Goal: Task Accomplishment & Management: Manage account settings

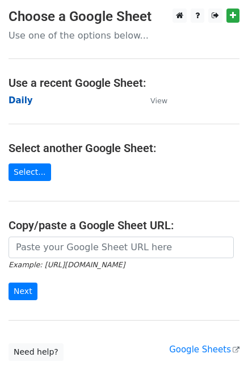
click at [21, 102] on strong "Daily" at bounding box center [21, 100] width 24 height 10
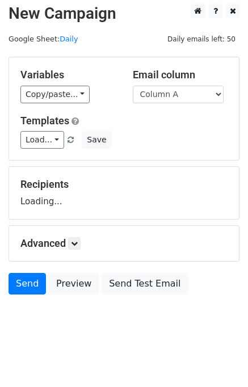
scroll to position [7, 0]
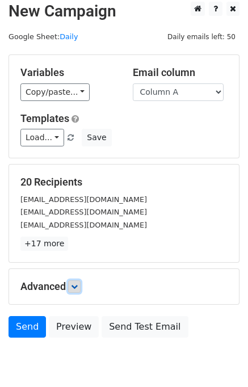
click at [77, 283] on icon at bounding box center [74, 286] width 7 height 7
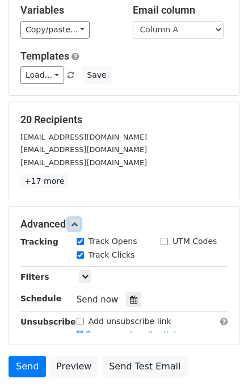
scroll to position [124, 0]
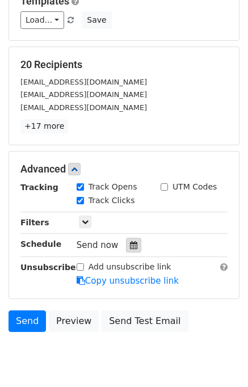
click at [130, 245] on icon at bounding box center [133, 245] width 7 height 8
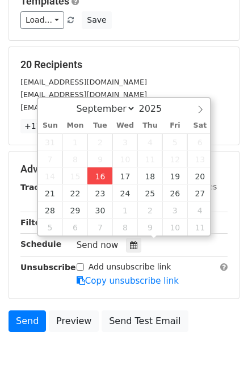
type input "2025-09-16 14:24"
type input "02"
type input "24"
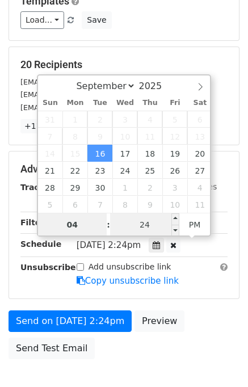
type input "04"
type input "2025-09-16 16:24"
click at [121, 229] on input "24" at bounding box center [144, 224] width 69 height 23
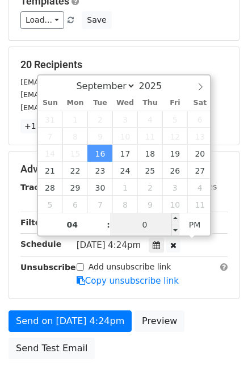
type input "00"
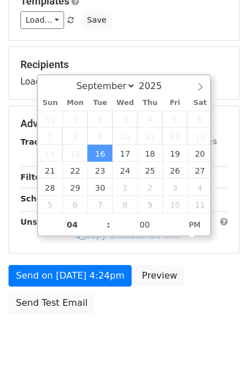
type input "2025-09-16 16:00"
click at [211, 300] on div "Send on Sep 16 at 4:24pm Preview Send Test Email" at bounding box center [124, 292] width 248 height 54
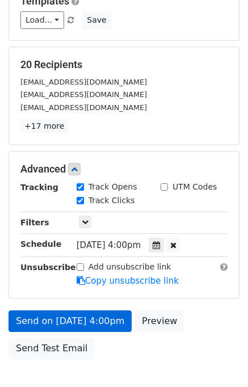
click at [70, 275] on div "Add unsubscribe link Copy unsubscribe link" at bounding box center [152, 274] width 168 height 26
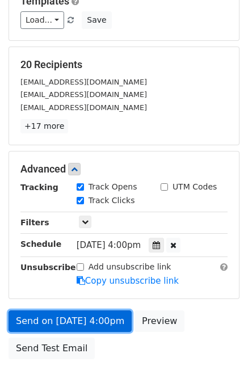
click at [73, 317] on link "Send on Sep 16 at 4:00pm" at bounding box center [70, 321] width 123 height 22
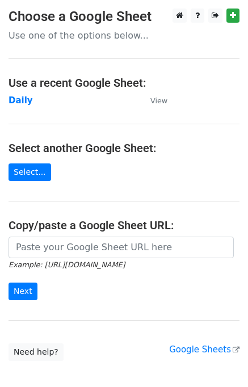
click at [16, 105] on td "Daily" at bounding box center [74, 100] width 130 height 13
click at [16, 96] on strong "Daily" at bounding box center [21, 100] width 24 height 10
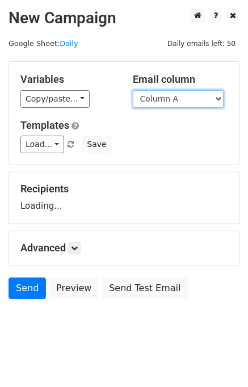
click at [192, 99] on select "Column A Column B Column C Column D Column E" at bounding box center [178, 99] width 91 height 18
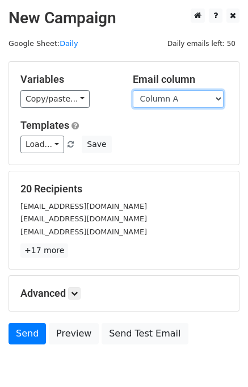
click at [174, 104] on select "Column A Column B Column C Column D Column E" at bounding box center [178, 99] width 91 height 18
select select "Column B"
click at [133, 90] on select "Column A Column B Column C Column D Column E" at bounding box center [178, 99] width 91 height 18
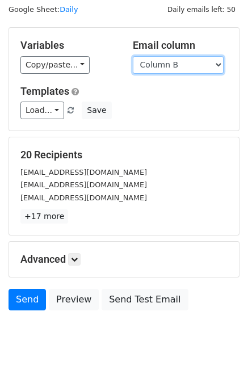
scroll to position [52, 0]
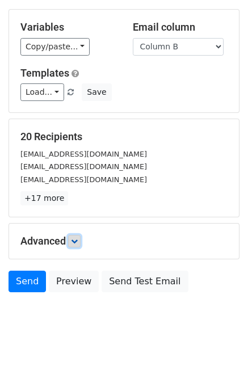
click at [72, 241] on link at bounding box center [74, 241] width 12 height 12
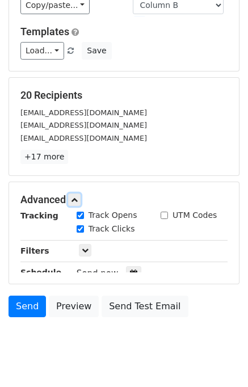
scroll to position [132, 0]
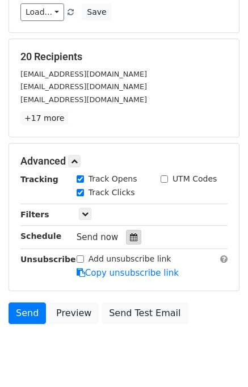
click at [130, 233] on icon at bounding box center [133, 237] width 7 height 8
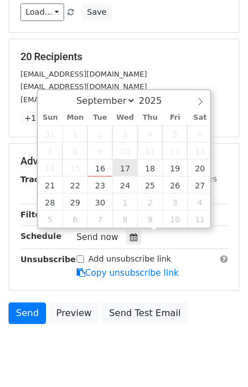
type input "2025-09-17 12:00"
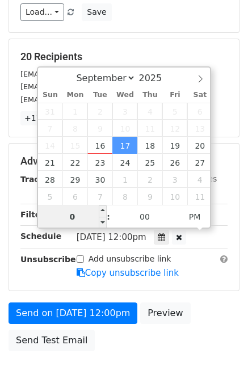
type input "05"
type input "2025-09-17 17:00"
click at [201, 315] on div "Send on Sep 17 at 12:00pm Preview Send Test Email" at bounding box center [124, 329] width 248 height 54
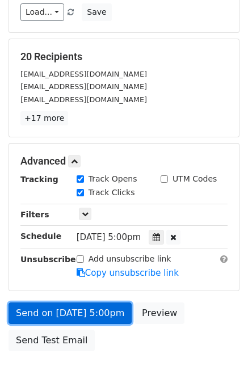
click at [91, 305] on link "Send on Sep 17 at 5:00pm" at bounding box center [70, 313] width 123 height 22
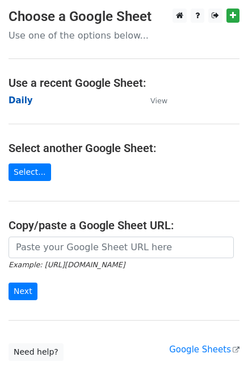
click at [18, 97] on strong "Daily" at bounding box center [21, 100] width 24 height 10
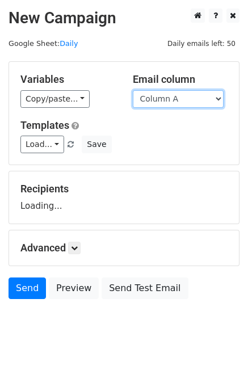
click at [187, 97] on select "Column A Column B Column C Column D Column E" at bounding box center [178, 99] width 91 height 18
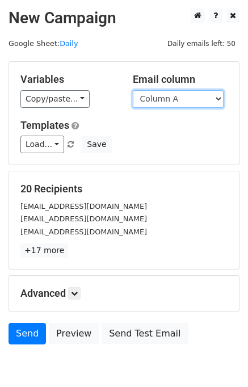
click at [173, 102] on select "Column A Column B Column C Column D Column E" at bounding box center [178, 99] width 91 height 18
select select "Column C"
click at [133, 90] on select "Column A Column B Column C Column D Column E" at bounding box center [178, 99] width 91 height 18
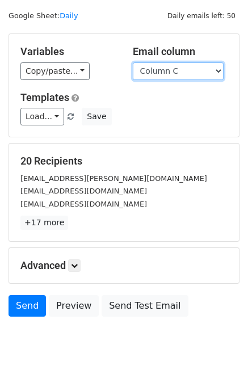
scroll to position [52, 0]
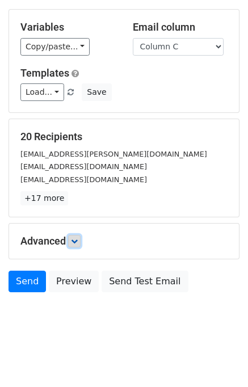
click at [80, 237] on link at bounding box center [74, 241] width 12 height 12
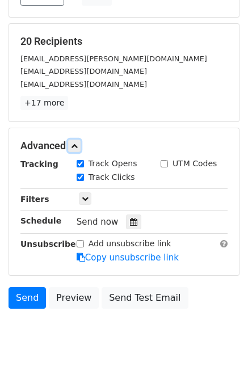
scroll to position [154, 0]
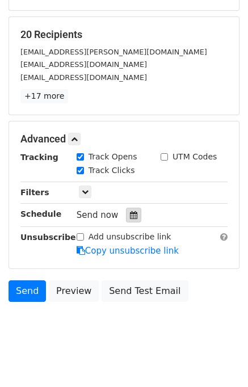
click at [130, 211] on icon at bounding box center [133, 215] width 7 height 8
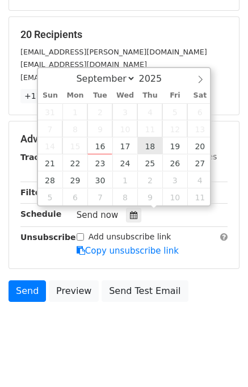
type input "2025-09-18 12:00"
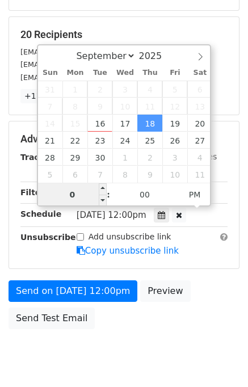
type input "06"
type input "2025-09-18 18:00"
click at [200, 282] on div "Send on Sep 18 at 12:00pm Preview Send Test Email" at bounding box center [124, 307] width 248 height 54
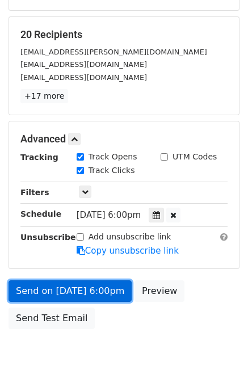
click at [76, 285] on link "Send on Sep 18 at 6:00pm" at bounding box center [70, 291] width 123 height 22
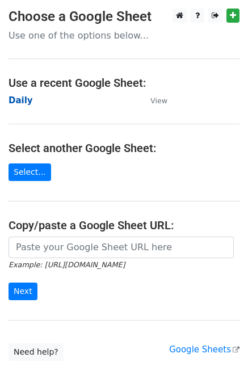
click at [20, 101] on strong "Daily" at bounding box center [21, 100] width 24 height 10
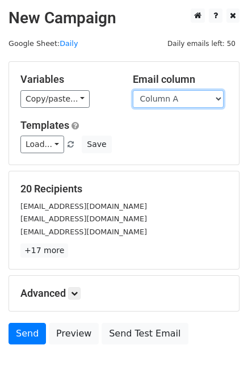
click at [203, 94] on select "Column A Column B Column C Column D Column E" at bounding box center [178, 99] width 91 height 18
select select "Column D"
click at [133, 90] on select "Column A Column B Column C Column D Column E" at bounding box center [178, 99] width 91 height 18
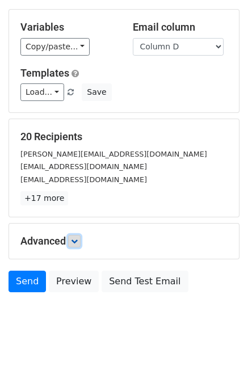
click at [80, 237] on link at bounding box center [74, 241] width 12 height 12
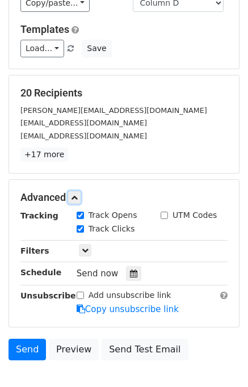
scroll to position [136, 0]
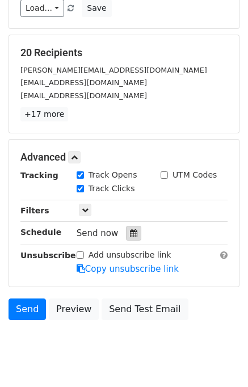
click at [131, 235] on div at bounding box center [133, 233] width 15 height 15
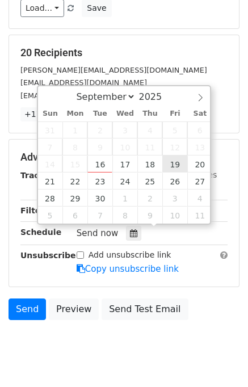
type input "2025-09-19 12:00"
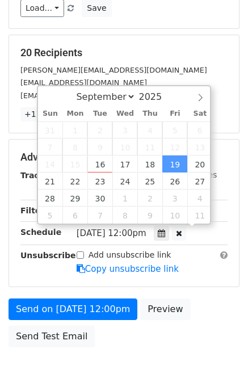
scroll to position [0, 0]
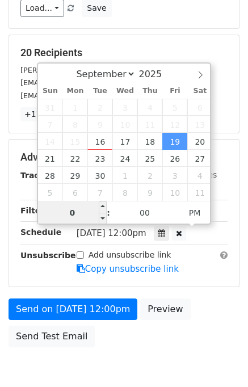
type input "07"
type input "2025-09-19 19:00"
click at [190, 291] on form "Variables Copy/paste... {{Column A}} {{Column B}} {{Column C}} {{Column D}} {{C…" at bounding box center [124, 138] width 231 height 427
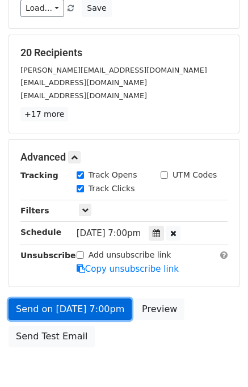
click at [101, 304] on link "Send on Sep 19 at 7:00pm" at bounding box center [70, 309] width 123 height 22
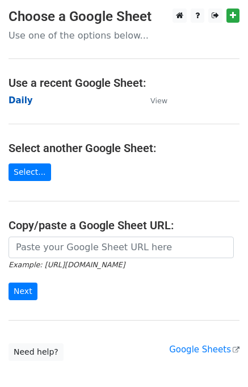
click at [17, 105] on strong "Daily" at bounding box center [21, 100] width 24 height 10
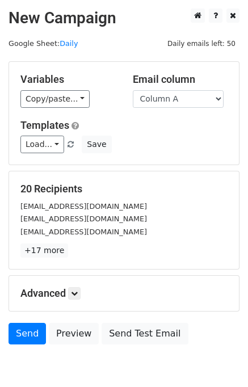
click at [180, 101] on select "Column A Column B Column C Column D Column E" at bounding box center [178, 99] width 91 height 18
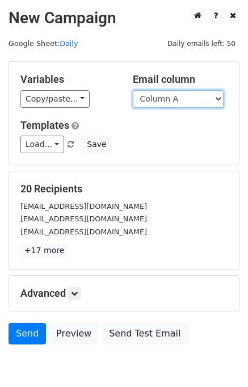
click at [182, 99] on select "Column A Column B Column C Column D Column E" at bounding box center [178, 99] width 91 height 18
select select "Column E"
click at [133, 90] on select "Column A Column B Column C Column D Column E" at bounding box center [178, 99] width 91 height 18
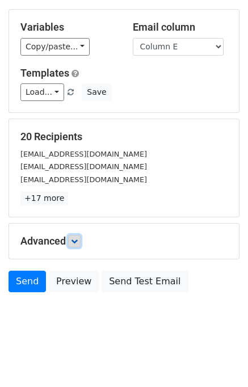
click at [80, 239] on link at bounding box center [74, 241] width 12 height 12
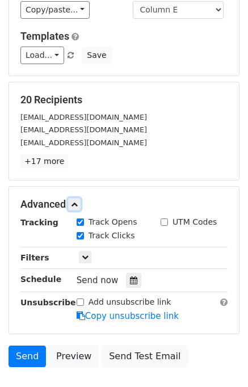
scroll to position [109, 0]
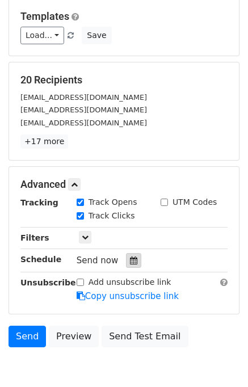
click at [130, 256] on icon at bounding box center [133, 260] width 7 height 8
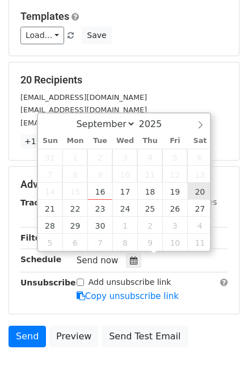
type input "[DATE] 12:00"
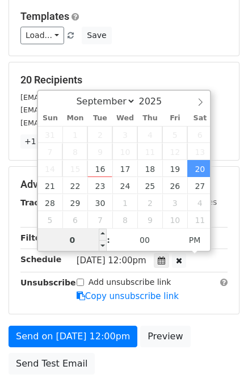
type input "08"
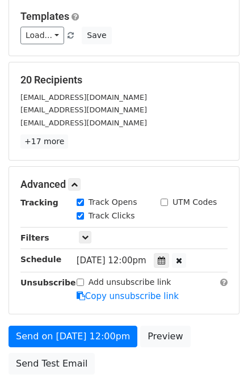
type input "[DATE] 20:00"
click at [170, 308] on div "Advanced Tracking Track Opens UTM Codes Track Clicks Filters Only include sprea…" at bounding box center [124, 240] width 230 height 147
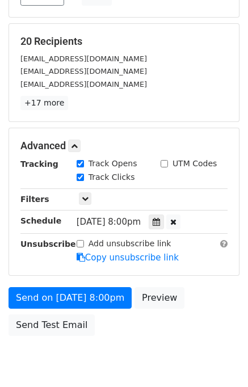
scroll to position [190, 0]
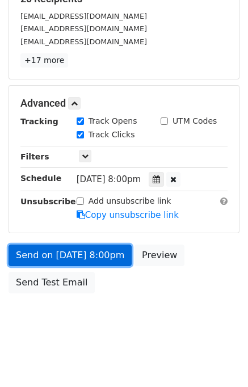
click at [75, 254] on link "Send on [DATE] 8:00pm" at bounding box center [70, 255] width 123 height 22
